Goal: Task Accomplishment & Management: Use online tool/utility

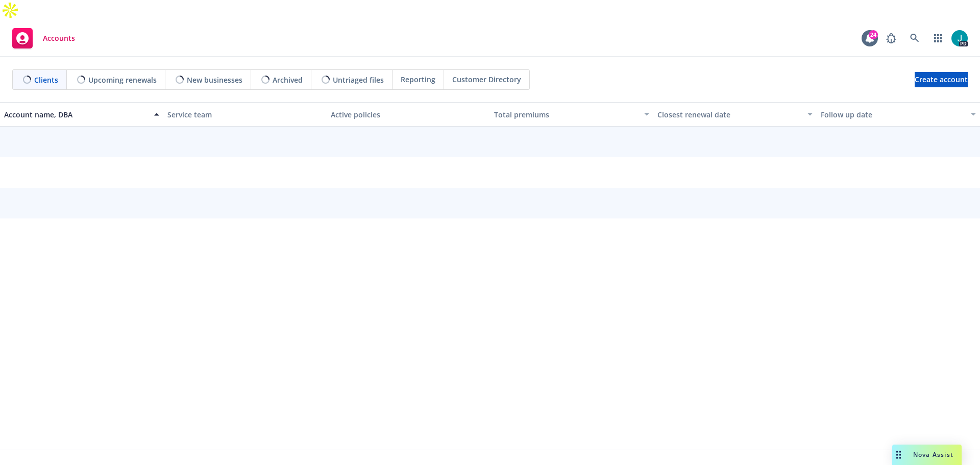
click at [911, 454] on div "Nova Assist" at bounding box center [933, 454] width 57 height 9
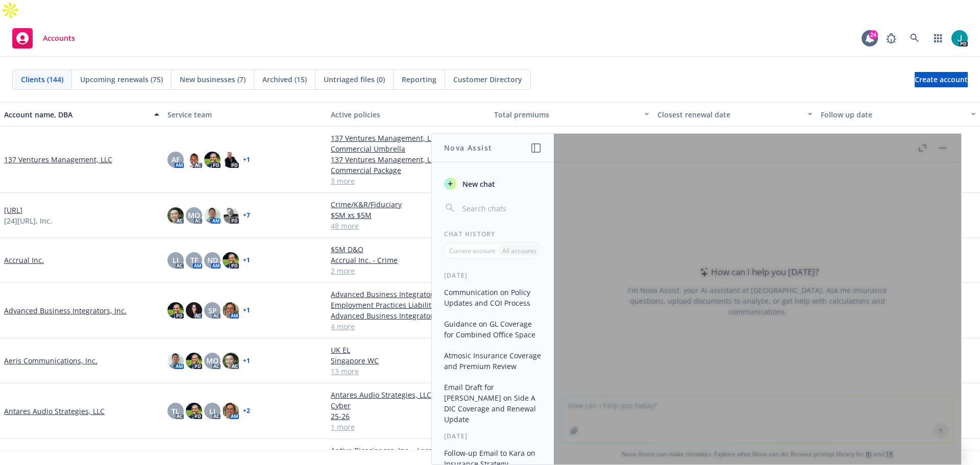
click at [615, 398] on div at bounding box center [757, 299] width 407 height 331
click at [625, 281] on div at bounding box center [757, 299] width 407 height 331
click at [946, 146] on div at bounding box center [757, 299] width 407 height 331
click at [583, 217] on div at bounding box center [757, 299] width 407 height 331
click at [942, 149] on div at bounding box center [757, 299] width 407 height 331
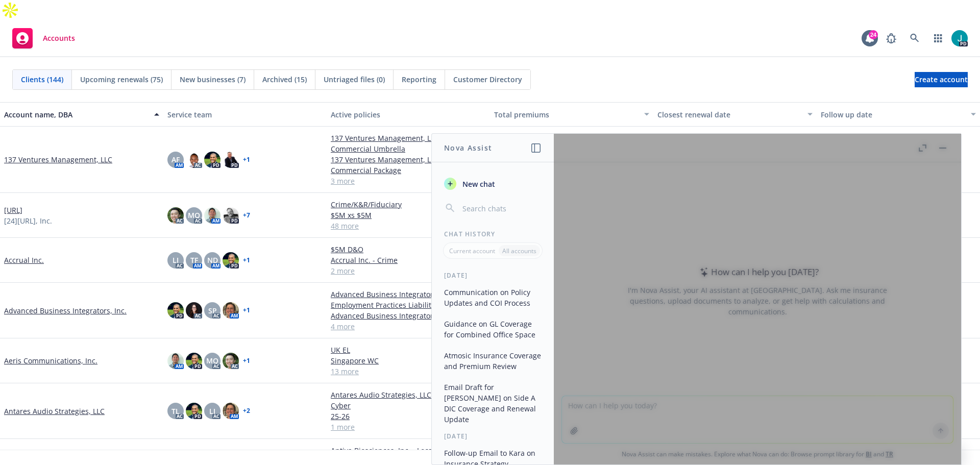
click at [539, 219] on div "New chat Chat History Current account All accounts Yesterday Communication on P…" at bounding box center [493, 315] width 122 height 298
click at [486, 188] on span "New chat" at bounding box center [477, 184] width 35 height 11
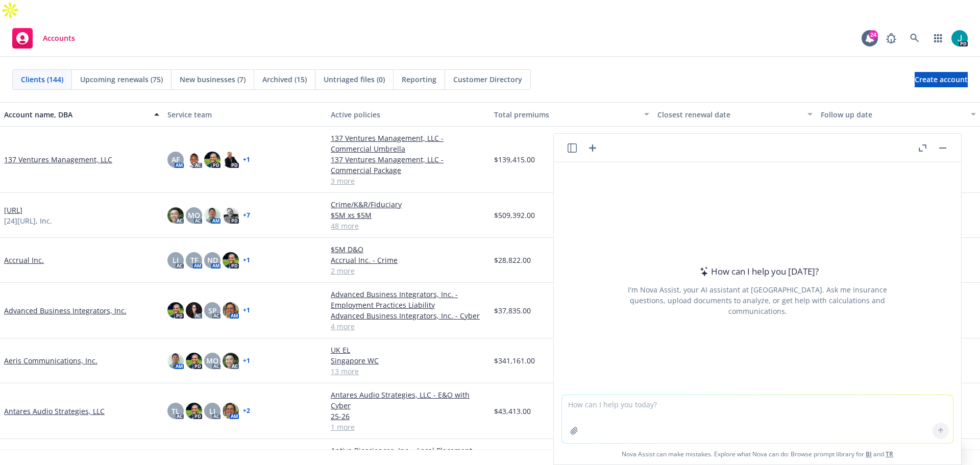
click at [606, 402] on textarea at bounding box center [757, 419] width 391 height 48
click at [570, 398] on textarea at bounding box center [757, 419] width 391 height 48
click at [666, 127] on div "[DATE]" at bounding box center [734, 160] width 163 height 66
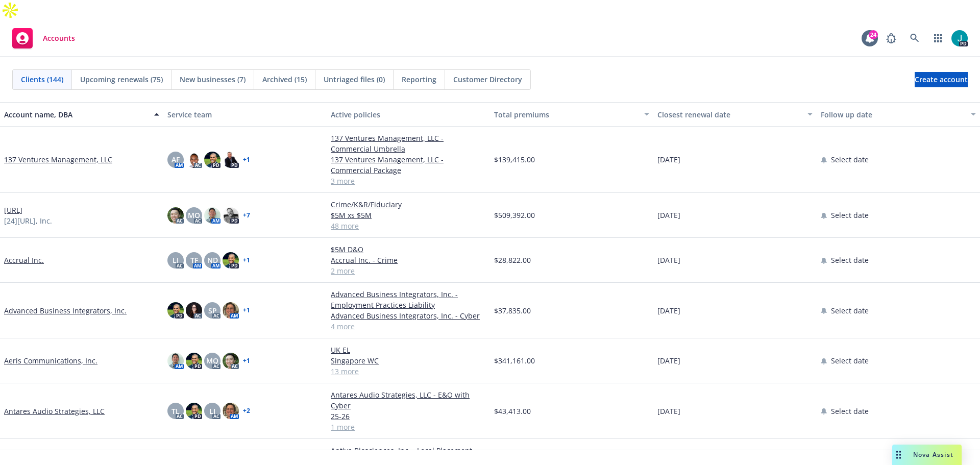
click at [916, 450] on div "Nova Assist" at bounding box center [926, 454] width 69 height 20
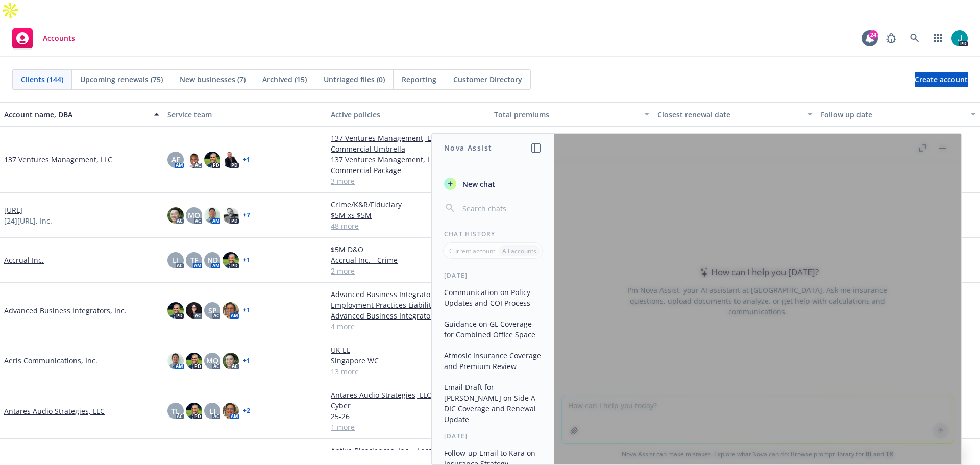
click at [920, 148] on div at bounding box center [757, 299] width 407 height 331
click at [672, 127] on div "[DATE]" at bounding box center [734, 160] width 163 height 66
drag, startPoint x: 665, startPoint y: 82, endPoint x: 665, endPoint y: 88, distance: 5.6
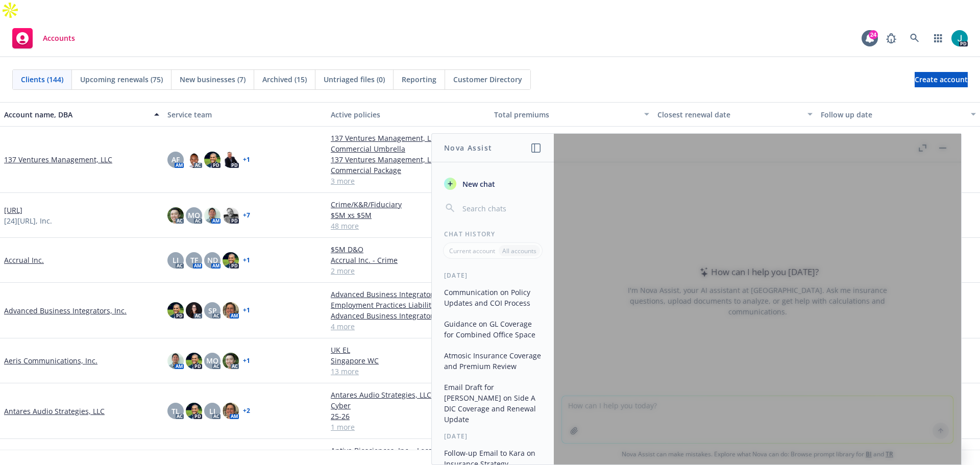
click at [665, 102] on button "Closest renewal date" at bounding box center [734, 114] width 163 height 24
click at [552, 129] on div "$139,415.00" at bounding box center [571, 160] width 163 height 66
click at [528, 152] on header "Nova Assist" at bounding box center [493, 148] width 122 height 29
click at [537, 145] on icon "button" at bounding box center [535, 147] width 9 height 9
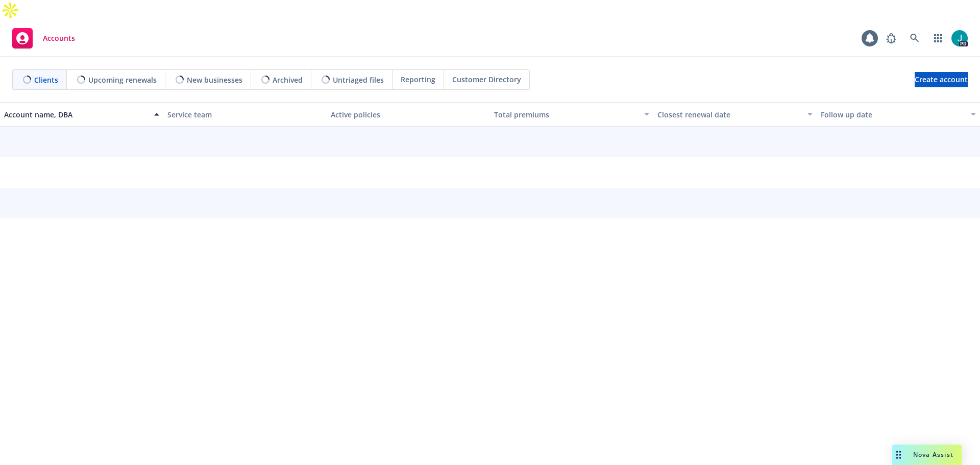
click at [921, 448] on div "Nova Assist" at bounding box center [926, 454] width 69 height 20
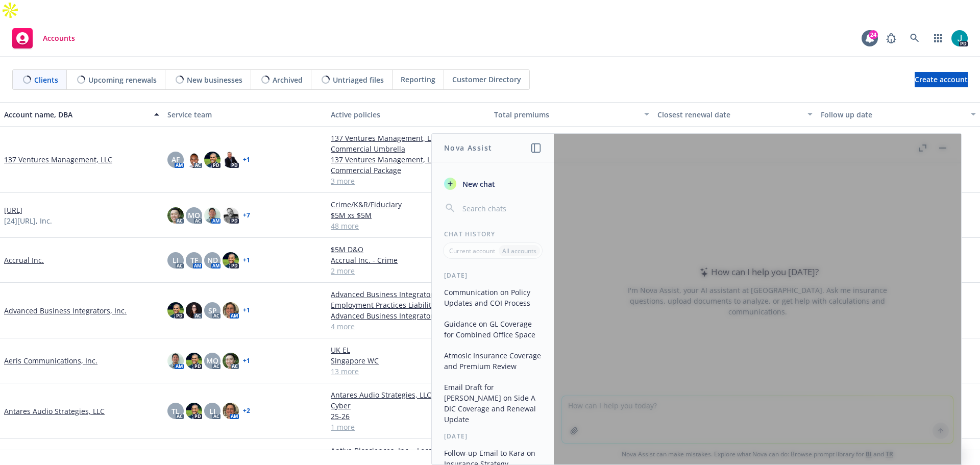
click at [686, 398] on div at bounding box center [757, 299] width 407 height 331
click at [563, 414] on div at bounding box center [757, 299] width 407 height 331
click at [567, 414] on div at bounding box center [757, 299] width 407 height 331
drag, startPoint x: 567, startPoint y: 414, endPoint x: 570, endPoint y: 431, distance: 16.6
click at [570, 431] on div at bounding box center [757, 299] width 407 height 331
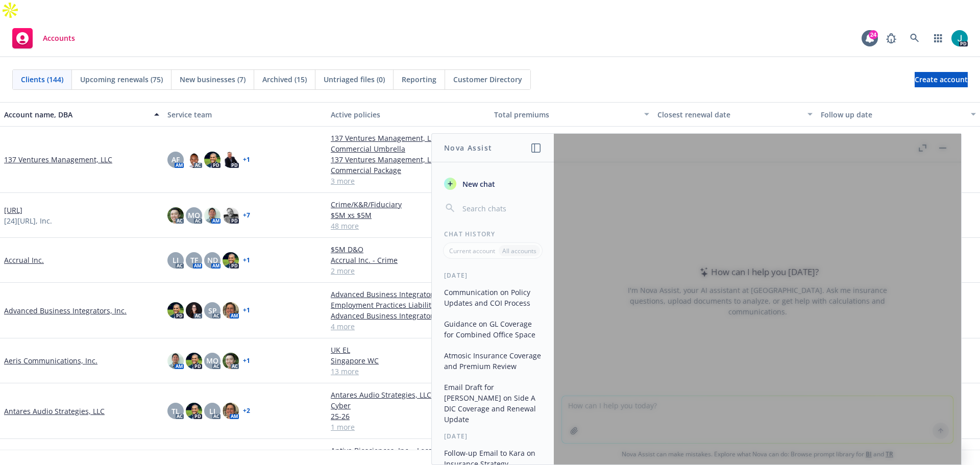
click at [570, 431] on div at bounding box center [757, 299] width 407 height 331
click at [480, 206] on input "button" at bounding box center [500, 208] width 81 height 14
click at [479, 310] on button "Communication on Policy Updates and COI Process" at bounding box center [493, 298] width 106 height 28
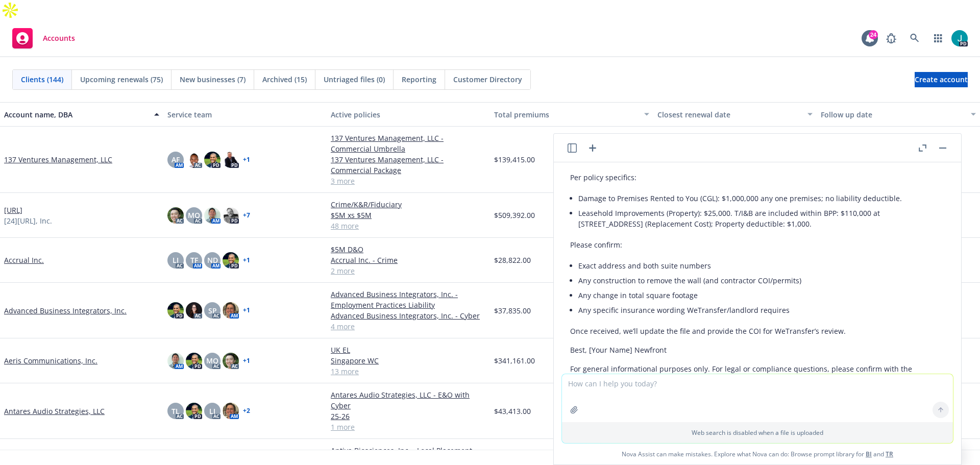
scroll to position [2194, 0]
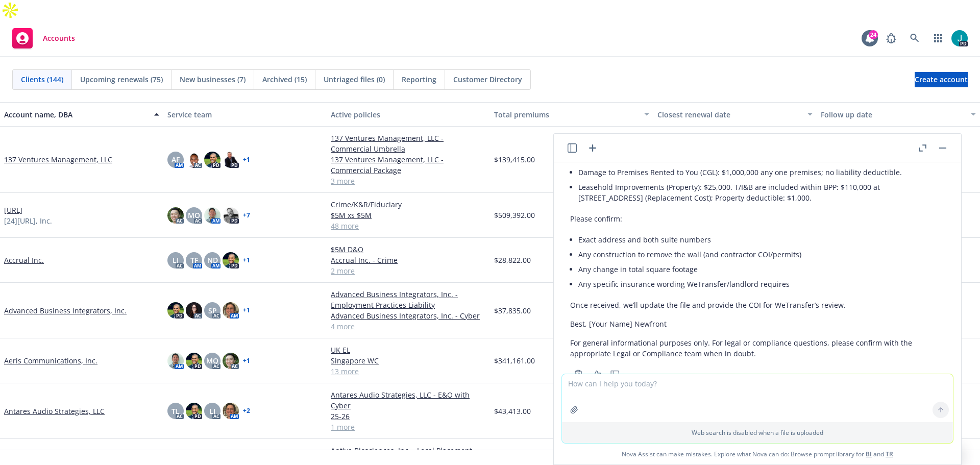
click at [606, 389] on textarea at bounding box center [757, 398] width 391 height 48
type textarea "h"
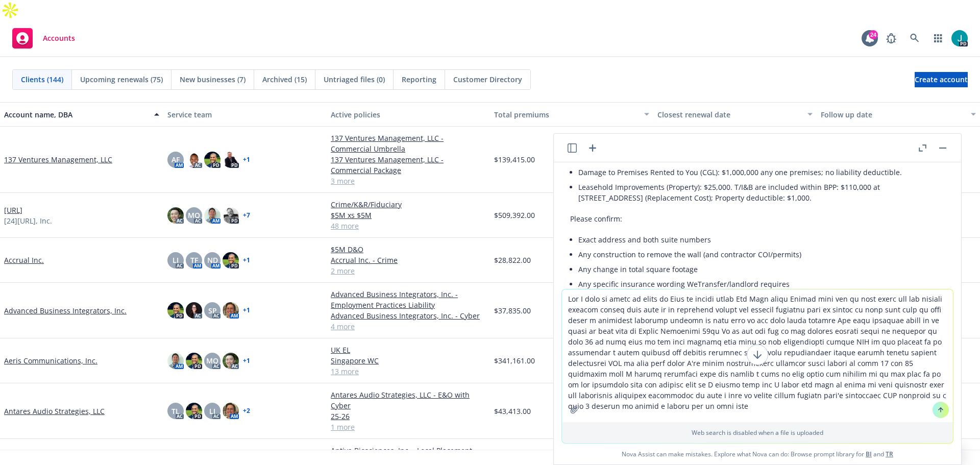
click at [750, 378] on textarea at bounding box center [757, 355] width 391 height 133
drag, startPoint x: 876, startPoint y: 404, endPoint x: 909, endPoint y: 397, distance: 33.8
click at [878, 404] on textarea at bounding box center [757, 355] width 391 height 133
click at [929, 395] on textarea at bounding box center [757, 355] width 391 height 133
click at [792, 377] on textarea at bounding box center [757, 355] width 391 height 133
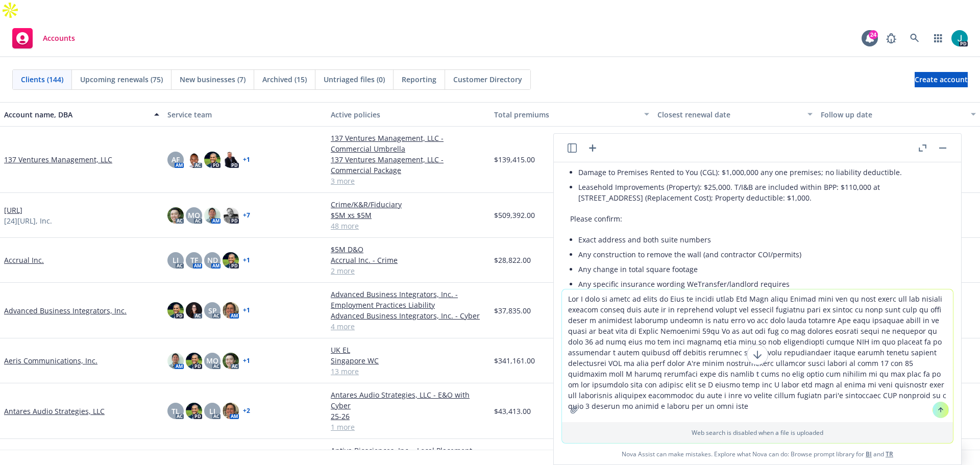
click at [878, 402] on textarea at bounding box center [757, 355] width 391 height 133
click at [929, 396] on textarea at bounding box center [757, 355] width 391 height 133
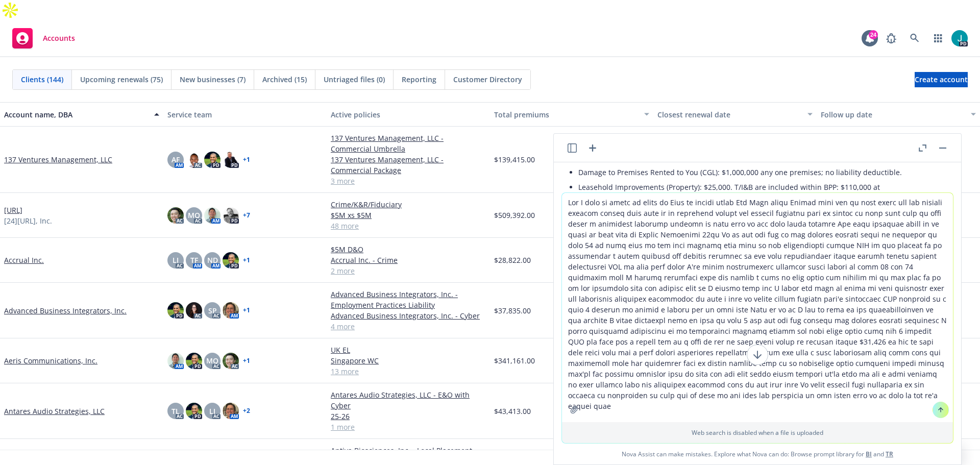
click at [735, 396] on textarea at bounding box center [757, 307] width 391 height 229
type textarea "Hey I need to write an email to [PERSON_NAME] at bubble group Hey [PERSON_NAME]…"
click at [932, 406] on button at bounding box center [940, 410] width 16 height 16
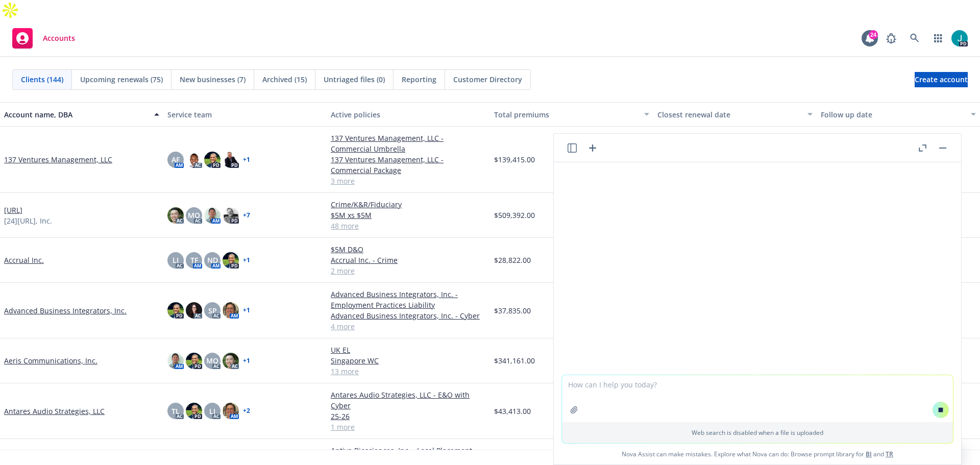
scroll to position [2386, 0]
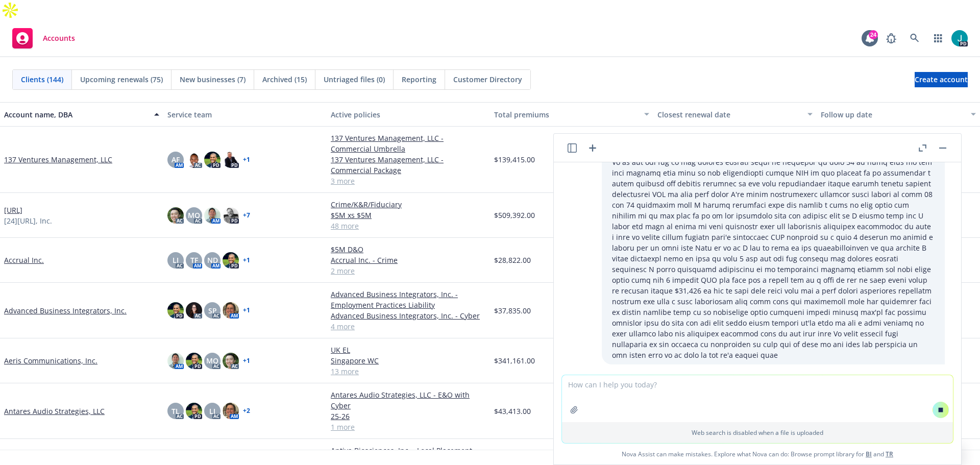
click at [672, 387] on textarea at bounding box center [757, 398] width 391 height 47
click at [942, 411] on button at bounding box center [940, 410] width 16 height 16
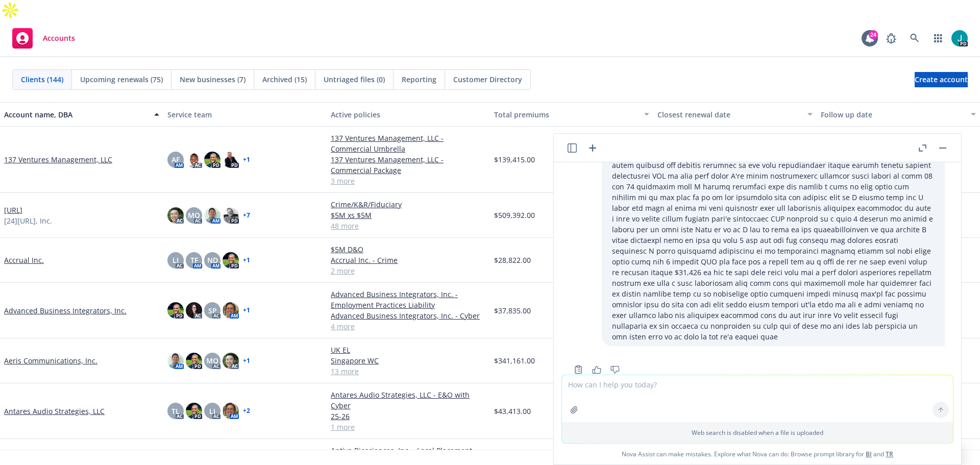
click at [724, 380] on textarea at bounding box center [757, 398] width 391 height 47
click at [596, 396] on textarea at bounding box center [757, 398] width 391 height 47
paste textarea "Bubble Group team: Attached please find our proposal for your 9/27 Directors & …"
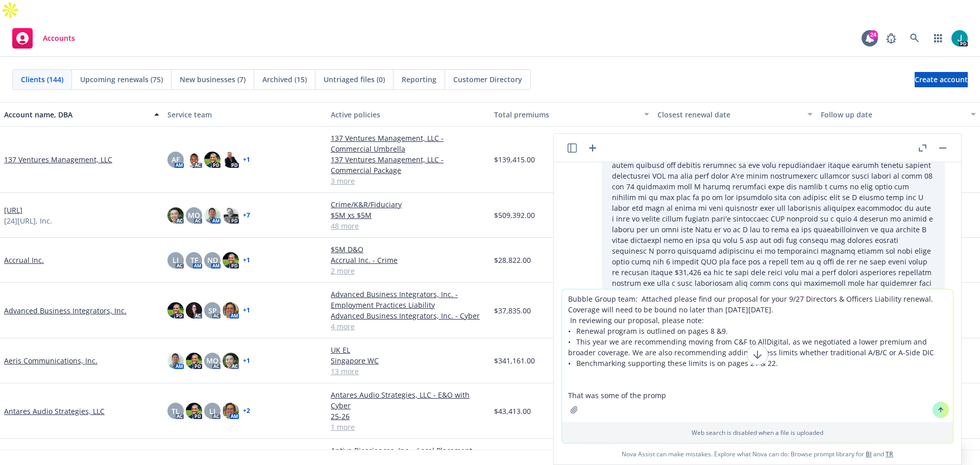
type textarea "Bubble Group team: Attached please find our proposal for your 9/27 Directors & …"
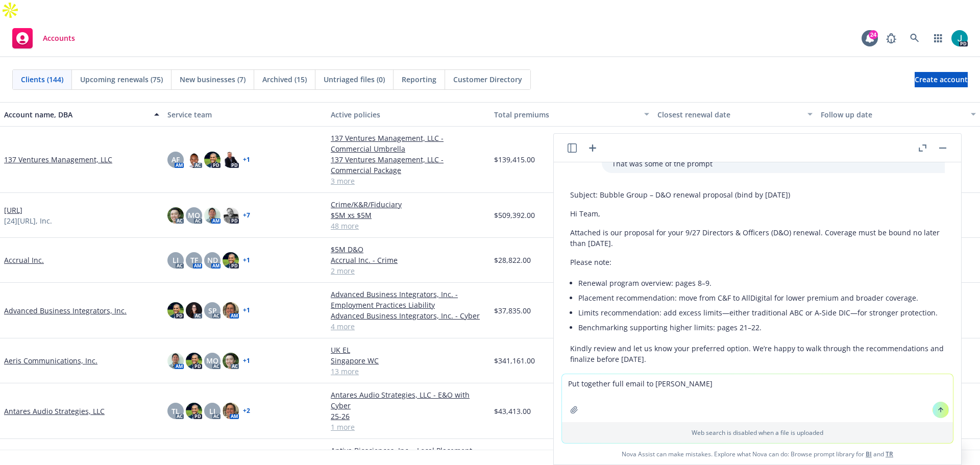
scroll to position [2817, 0]
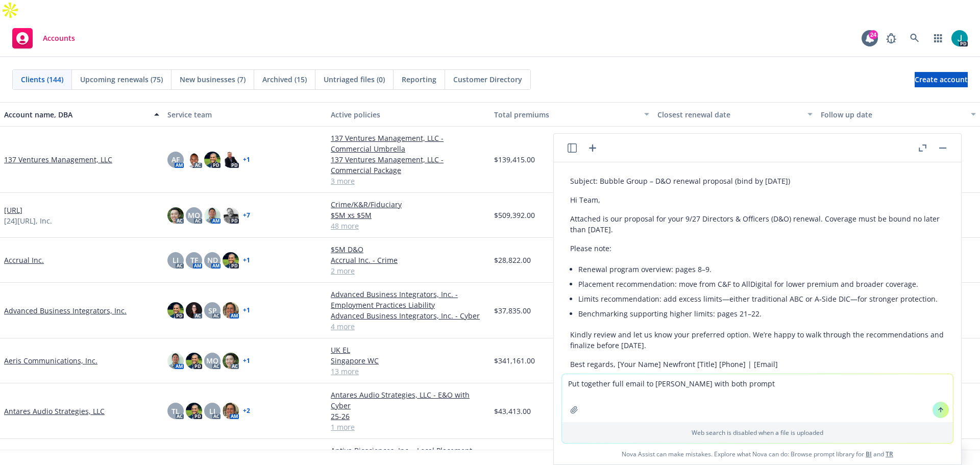
type textarea "Put together full email to [PERSON_NAME] with both prompts"
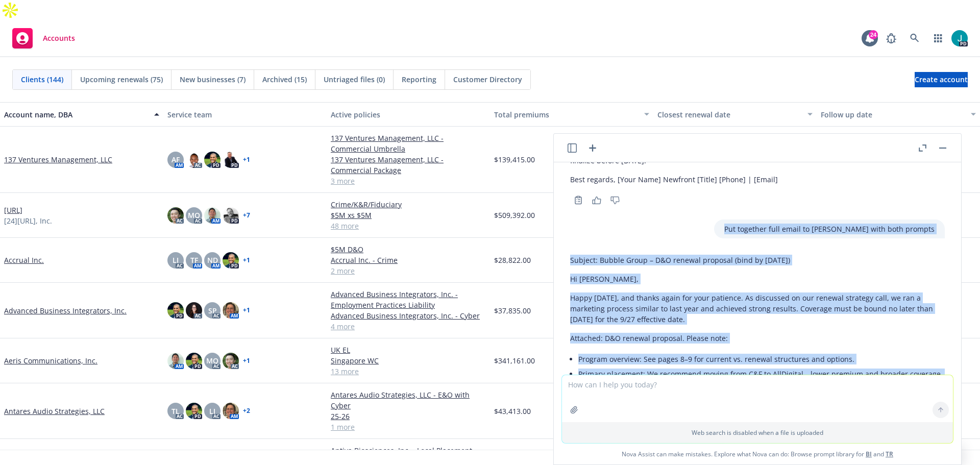
scroll to position [2979, 0]
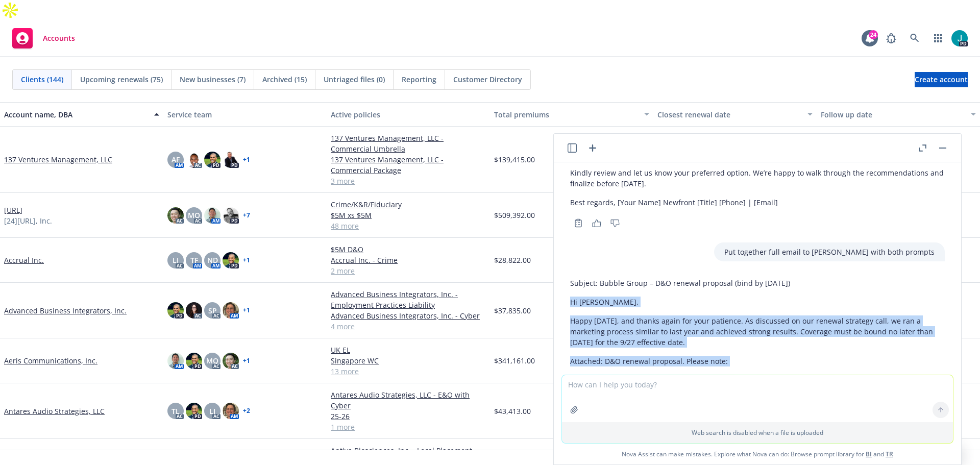
drag, startPoint x: 884, startPoint y: 301, endPoint x: 569, endPoint y: 257, distance: 317.9
click at [569, 273] on div "Subject: Bubble Group – D&O renewal proposal (bind by [PERSON_NAME][DATE]) Hi […" at bounding box center [757, 470] width 391 height 395
copy div "Lo Ipsu, Dolor Sitame, con adipis elits doe temp incididu. Ut laboreetd ma ali …"
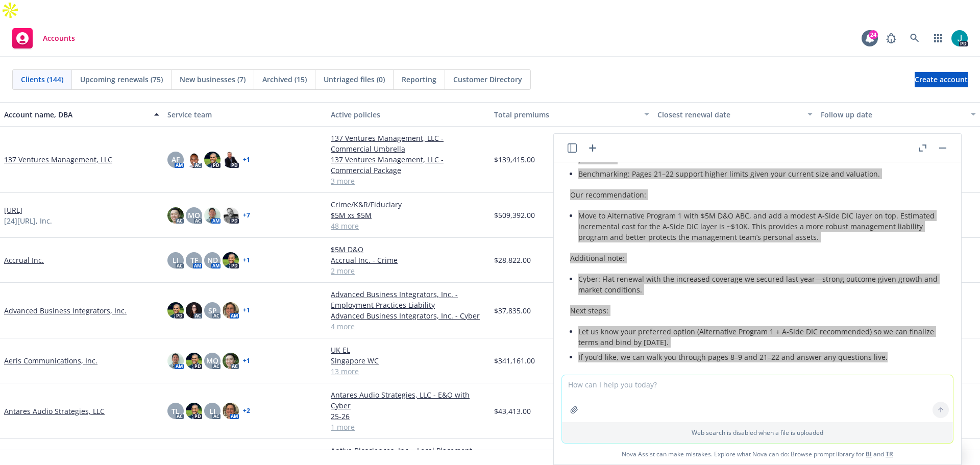
scroll to position [3266, 0]
